Goal: Transaction & Acquisition: Purchase product/service

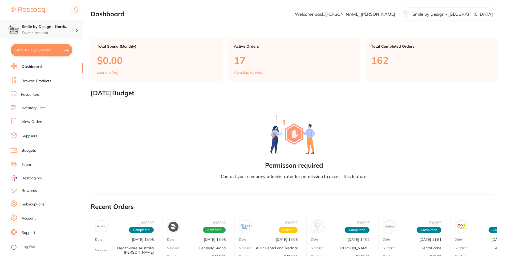
click at [59, 32] on p "Switch account" at bounding box center [49, 32] width 54 height 5
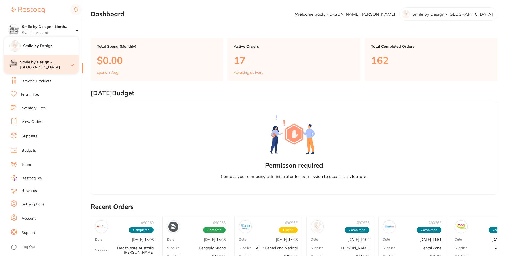
click at [51, 64] on h4 "Smile by Design - [GEOGRAPHIC_DATA]" at bounding box center [45, 65] width 51 height 10
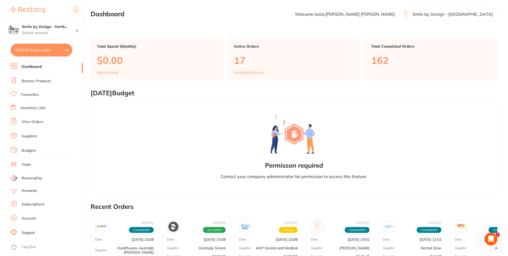
click at [41, 80] on link "Browse Products" at bounding box center [37, 81] width 30 height 5
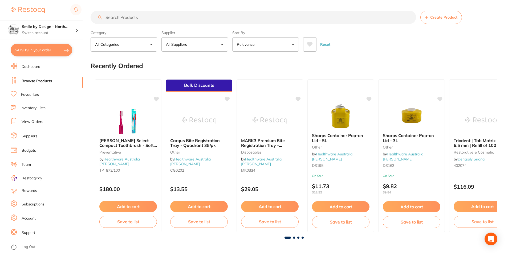
click at [204, 19] on input "search" at bounding box center [253, 17] width 325 height 13
type input "bleach white integrity"
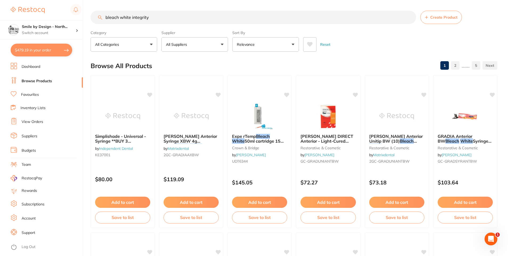
click at [289, 47] on button "Relevance" at bounding box center [265, 44] width 67 height 14
click at [379, 61] on div "Browse All Products 1 2 ...... 5" at bounding box center [294, 66] width 407 height 18
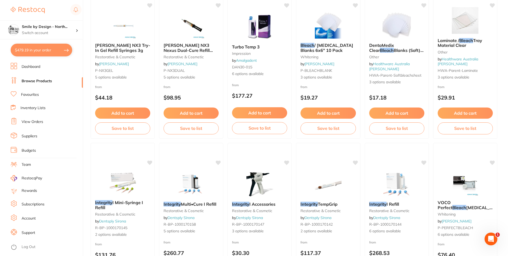
scroll to position [958, 0]
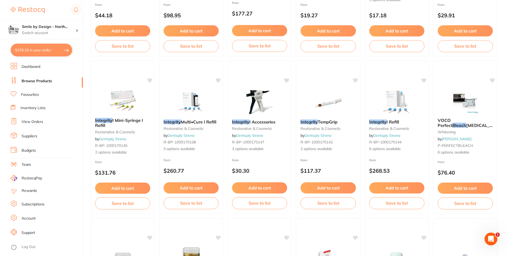
drag, startPoint x: 202, startPoint y: 121, endPoint x: 208, endPoint y: 126, distance: 8.3
click at [202, 121] on span "Multi•Cure I Refill" at bounding box center [198, 121] width 35 height 5
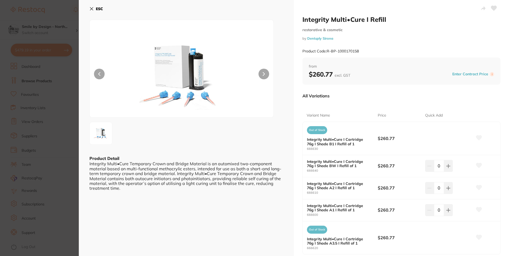
click at [95, 11] on button "ESC" at bounding box center [96, 8] width 14 height 9
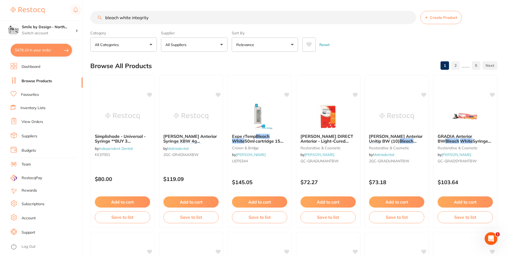
scroll to position [958, 0]
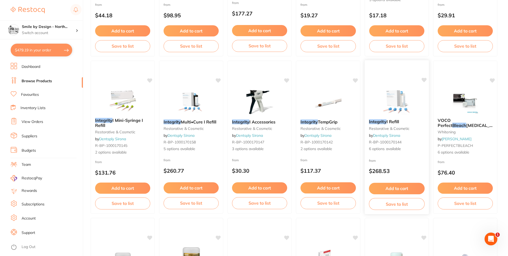
click at [392, 123] on span "I Refill" at bounding box center [392, 121] width 13 height 5
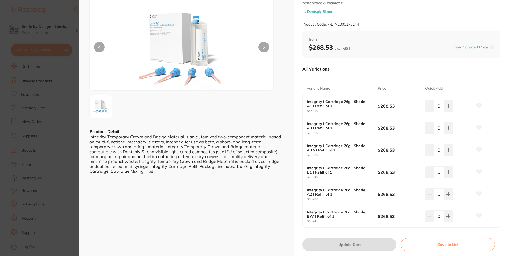
scroll to position [80, 0]
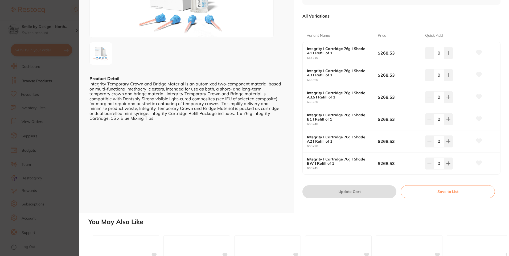
click at [479, 163] on icon at bounding box center [479, 163] width 6 height 5
click at [480, 51] on icon at bounding box center [479, 52] width 6 height 5
click at [477, 119] on icon at bounding box center [479, 119] width 6 height 5
click at [449, 165] on icon at bounding box center [448, 163] width 4 height 4
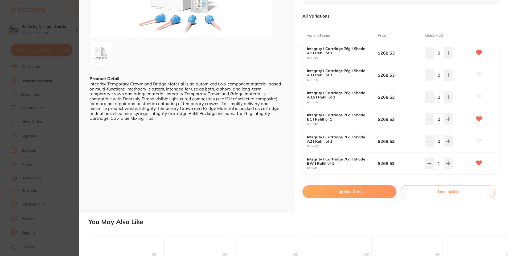
type input "1"
click at [351, 193] on button "Update Cart" at bounding box center [349, 191] width 94 height 13
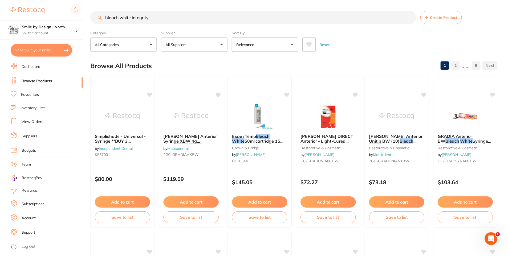
scroll to position [958, 0]
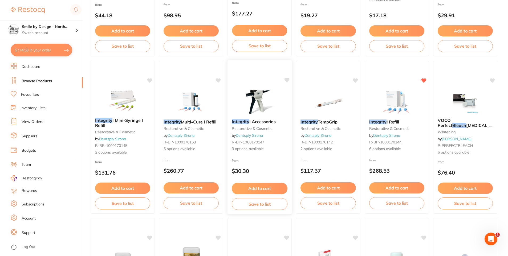
click at [248, 124] on em "Integrity" at bounding box center [241, 121] width 18 height 5
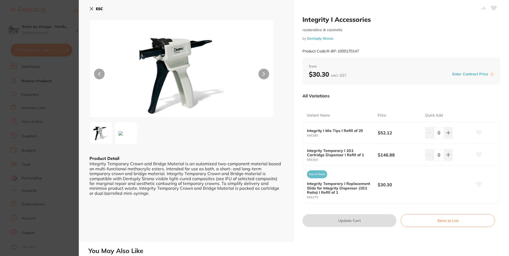
click at [91, 9] on icon at bounding box center [91, 8] width 3 height 3
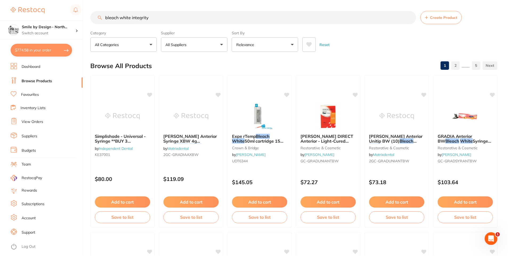
scroll to position [958, 0]
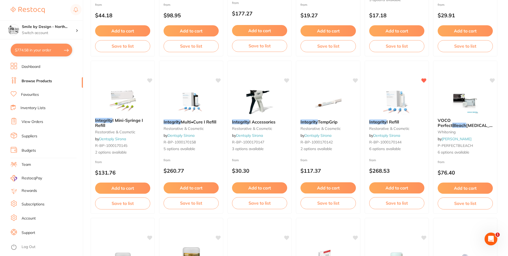
click at [61, 50] on button "$774.58 in your order" at bounding box center [42, 50] width 62 height 13
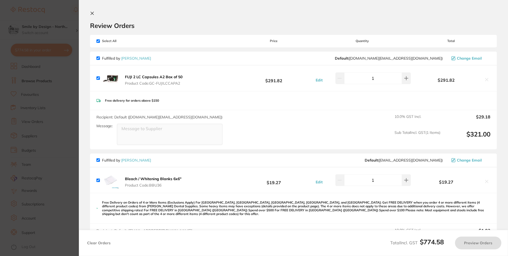
checkbox input "true"
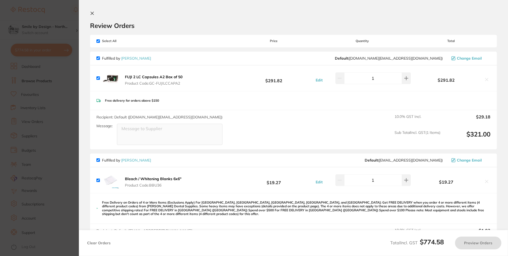
checkbox input "true"
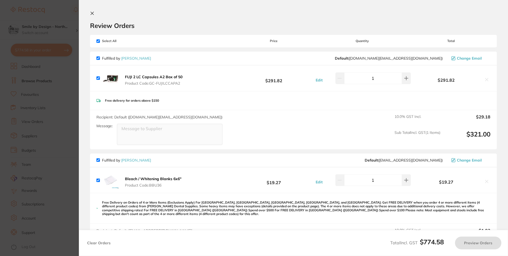
checkbox input "true"
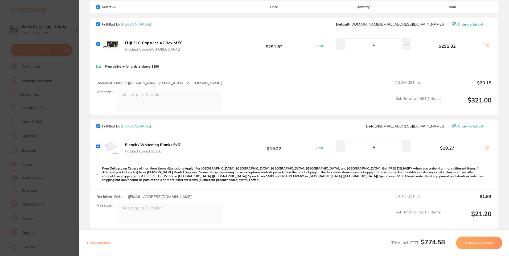
scroll to position [0, 0]
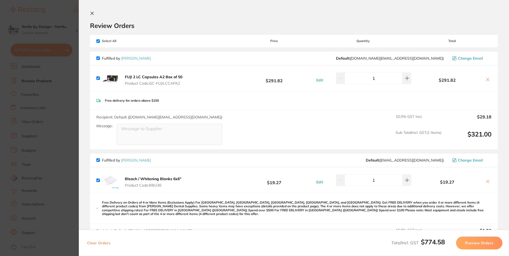
click at [50, 116] on section "Update RRP Set your pre negotiated price for this item. Item Agreed RRP (excl. …" at bounding box center [254, 128] width 509 height 256
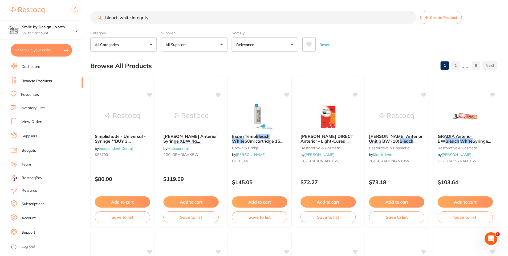
scroll to position [958, 0]
